Goal: Transaction & Acquisition: Book appointment/travel/reservation

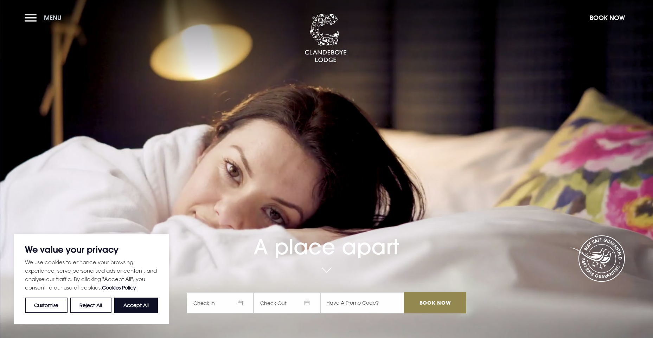
click at [32, 18] on button "Menu" at bounding box center [45, 17] width 40 height 15
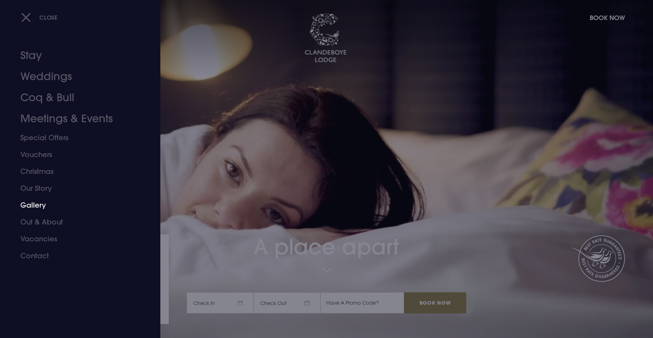
click at [38, 203] on link "Gallery" at bounding box center [75, 205] width 111 height 17
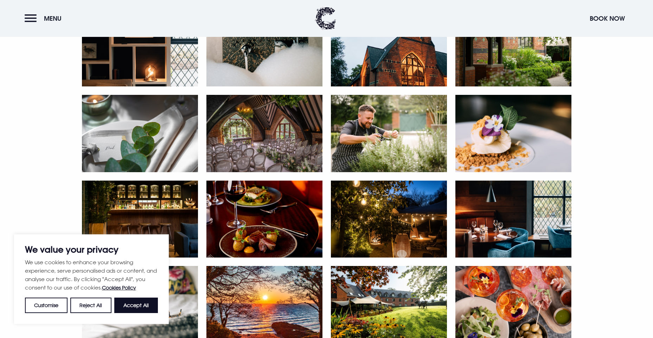
scroll to position [457, 0]
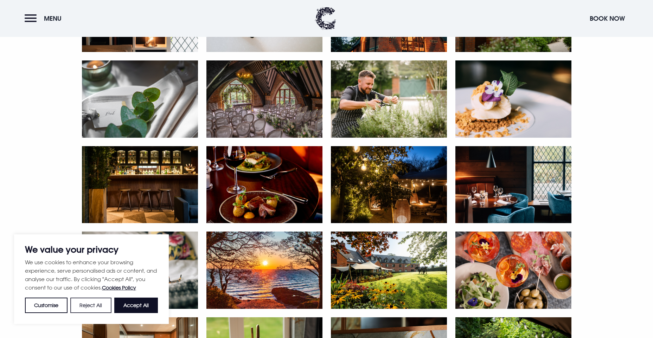
click at [102, 301] on button "Reject All" at bounding box center [90, 305] width 41 height 15
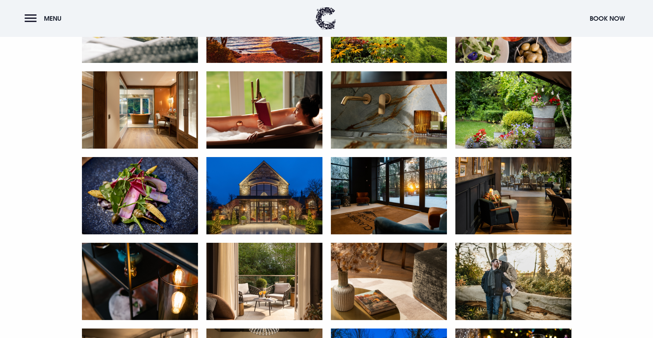
scroll to position [774, 0]
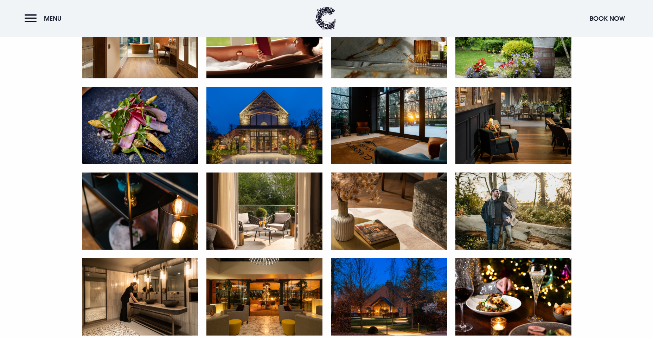
click at [487, 203] on img at bounding box center [513, 211] width 116 height 77
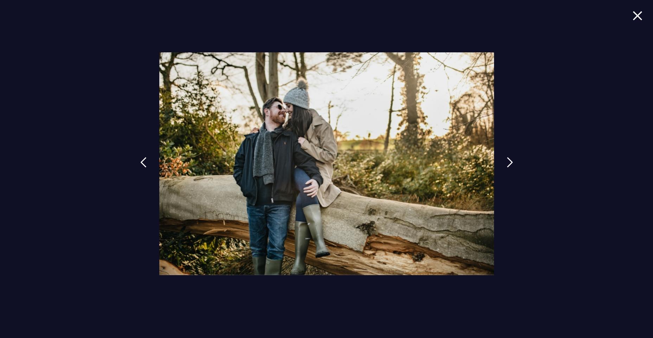
click at [640, 13] on img at bounding box center [638, 15] width 10 height 9
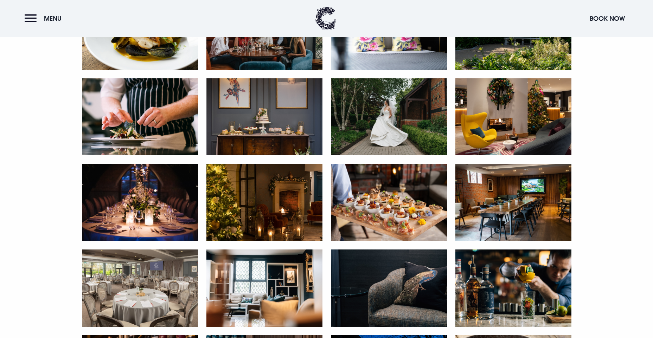
scroll to position [879, 0]
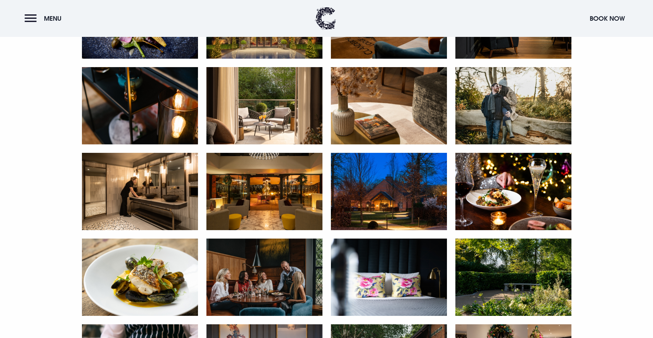
click at [126, 177] on img at bounding box center [140, 191] width 116 height 77
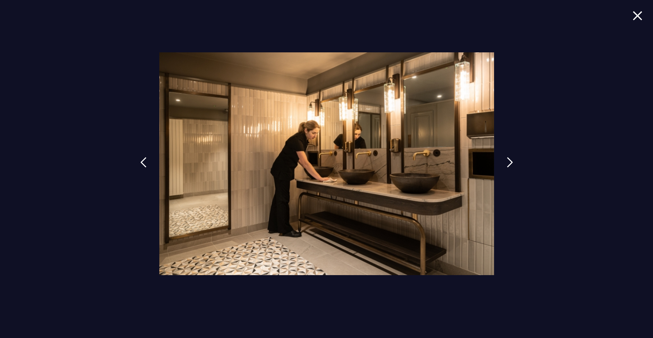
click at [636, 17] on img at bounding box center [638, 15] width 10 height 9
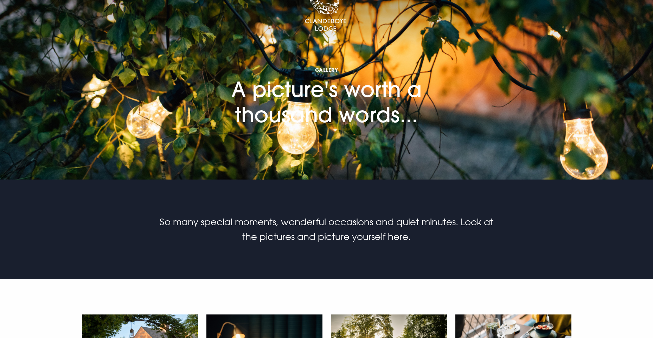
scroll to position [0, 0]
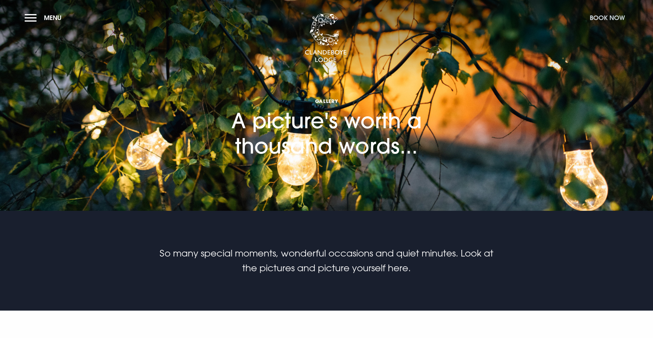
click at [615, 18] on button "Book Now" at bounding box center [607, 17] width 42 height 15
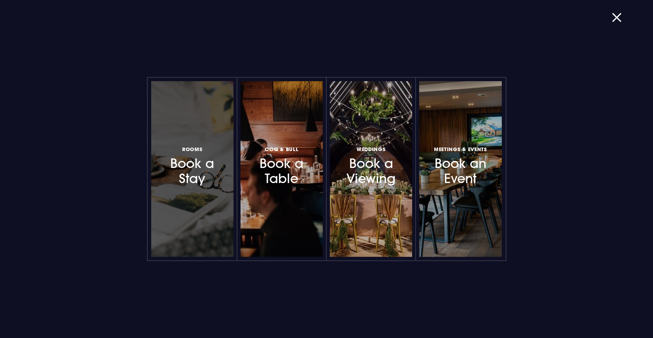
click at [211, 181] on h3 "Rooms Book a Stay" at bounding box center [192, 166] width 61 height 42
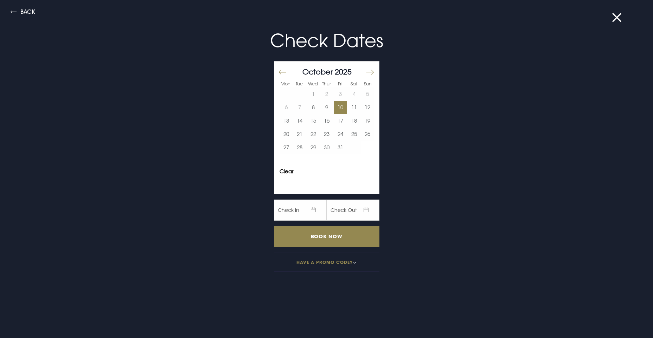
click at [334, 109] on button "10" at bounding box center [341, 107] width 14 height 13
click at [348, 104] on button "11" at bounding box center [354, 107] width 14 height 13
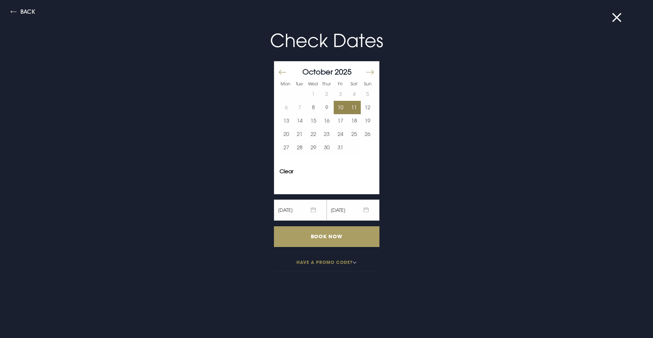
click at [329, 239] on input "Book Now" at bounding box center [326, 236] width 105 height 21
